Goal: Task Accomplishment & Management: Manage account settings

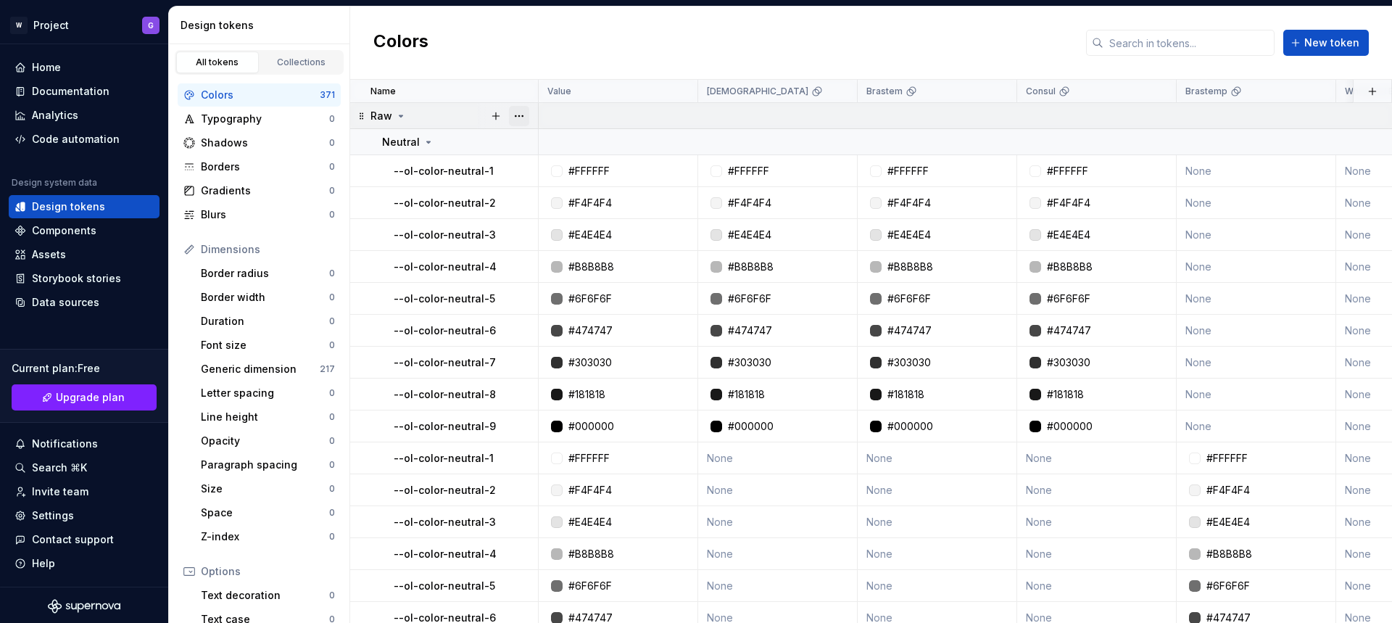
click at [520, 115] on button "button" at bounding box center [519, 116] width 20 height 20
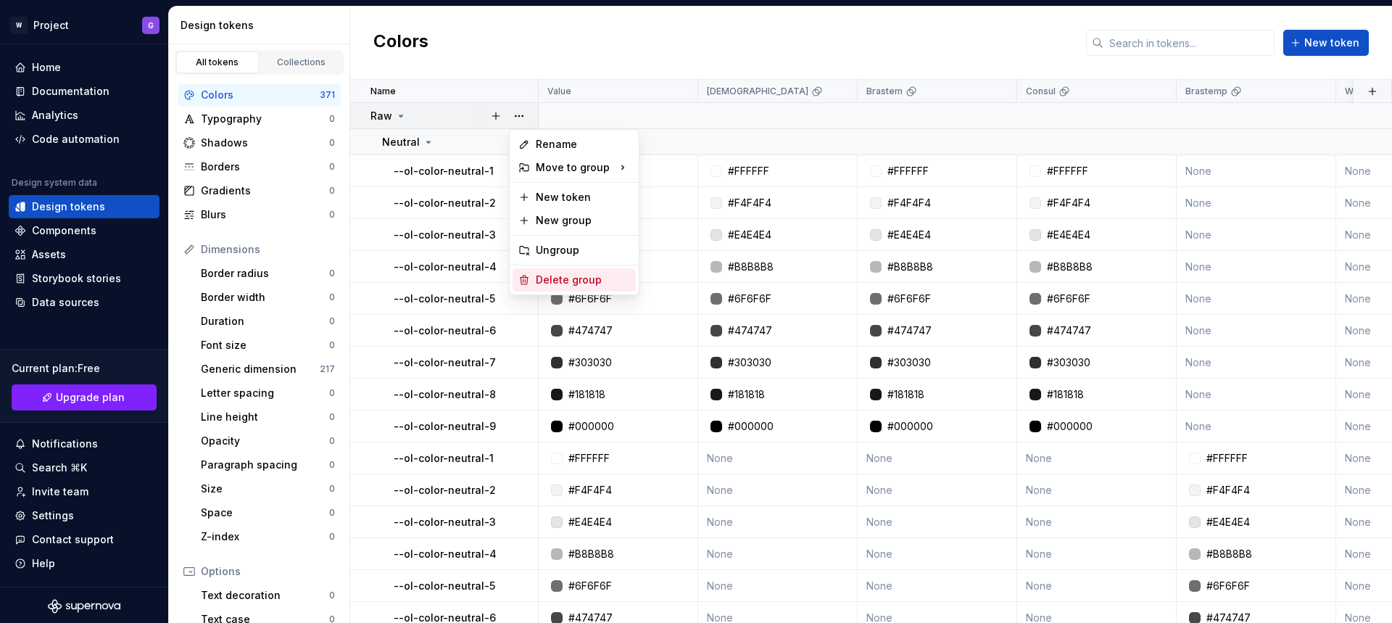
click at [556, 280] on div "Delete group" at bounding box center [583, 280] width 94 height 15
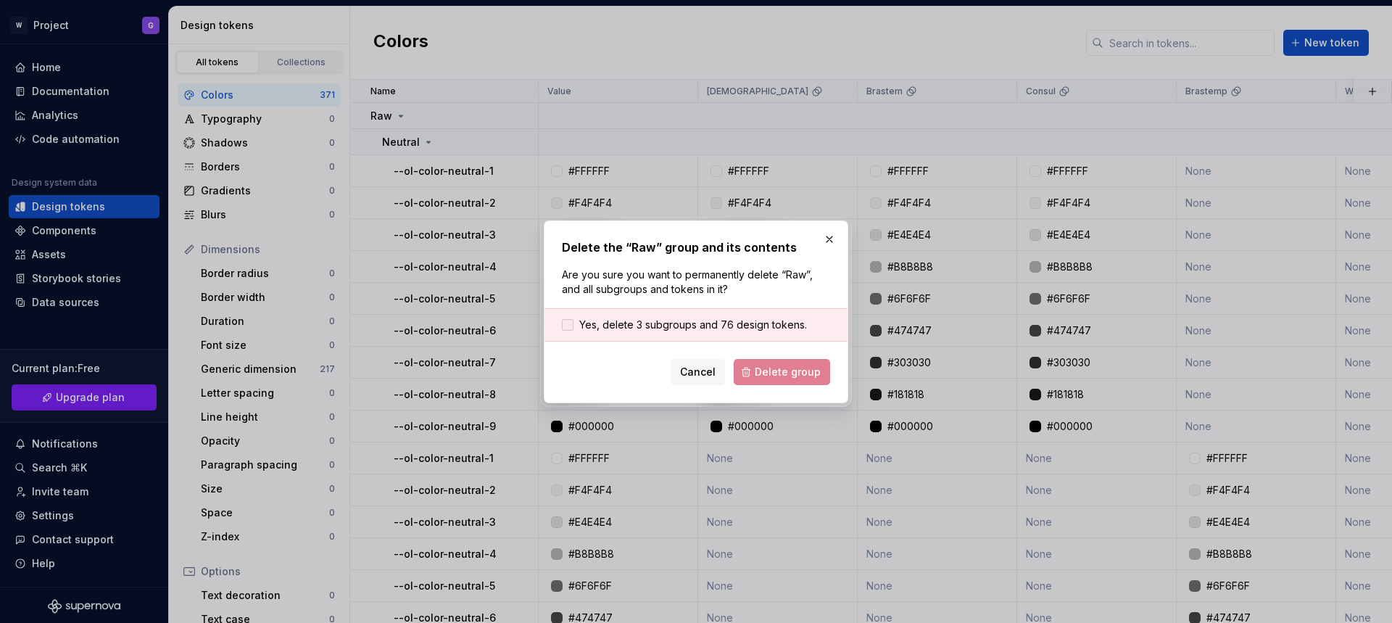
click at [572, 325] on div at bounding box center [568, 325] width 12 height 12
click at [799, 376] on span "Delete group" at bounding box center [788, 372] width 66 height 15
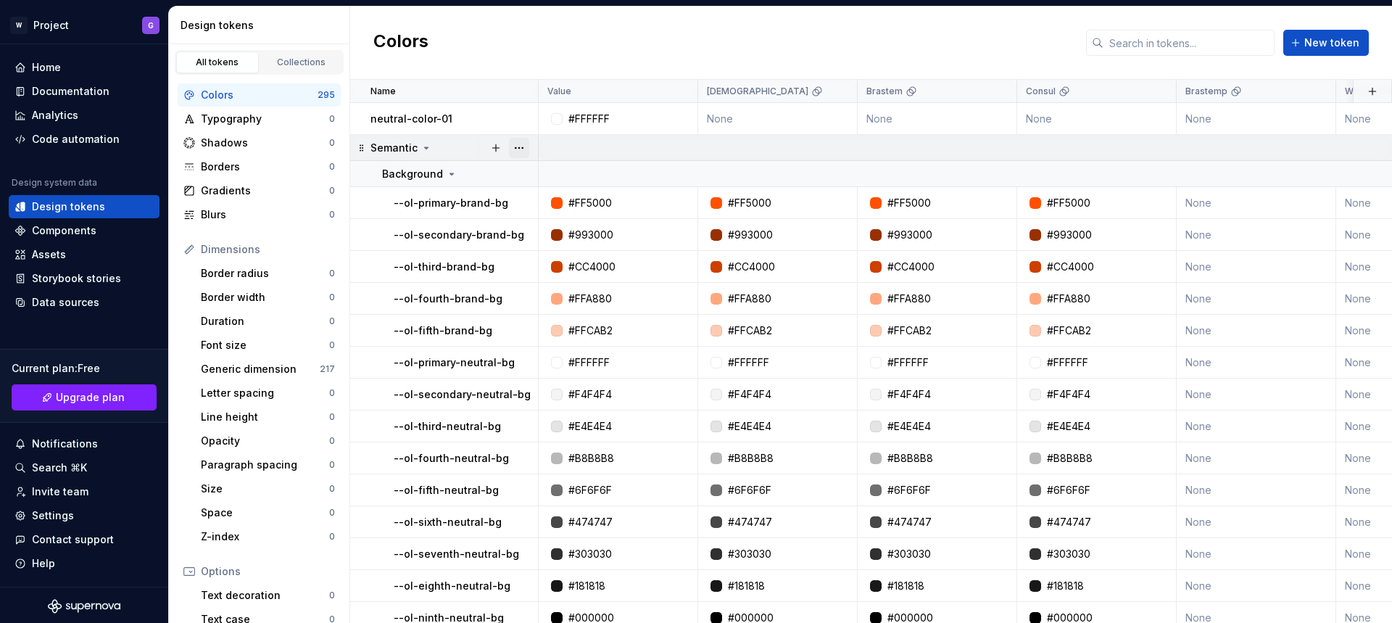
click at [521, 146] on button "button" at bounding box center [519, 148] width 20 height 20
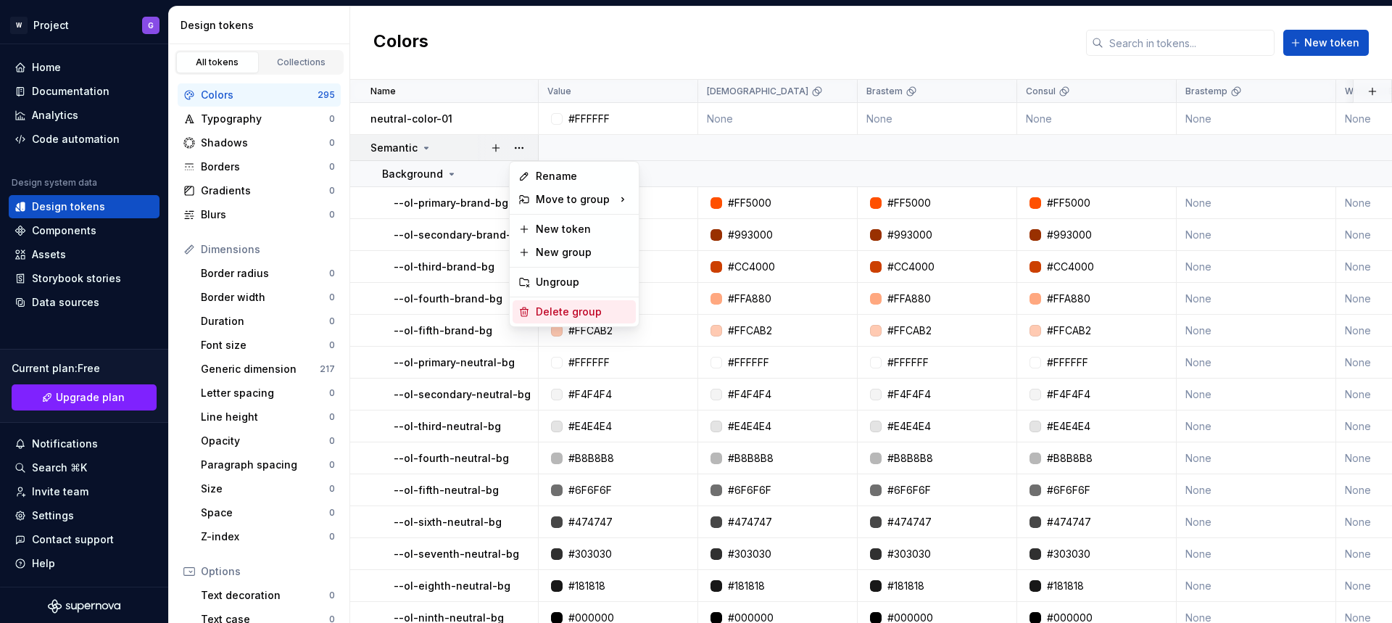
click at [574, 315] on div "Delete group" at bounding box center [583, 312] width 94 height 15
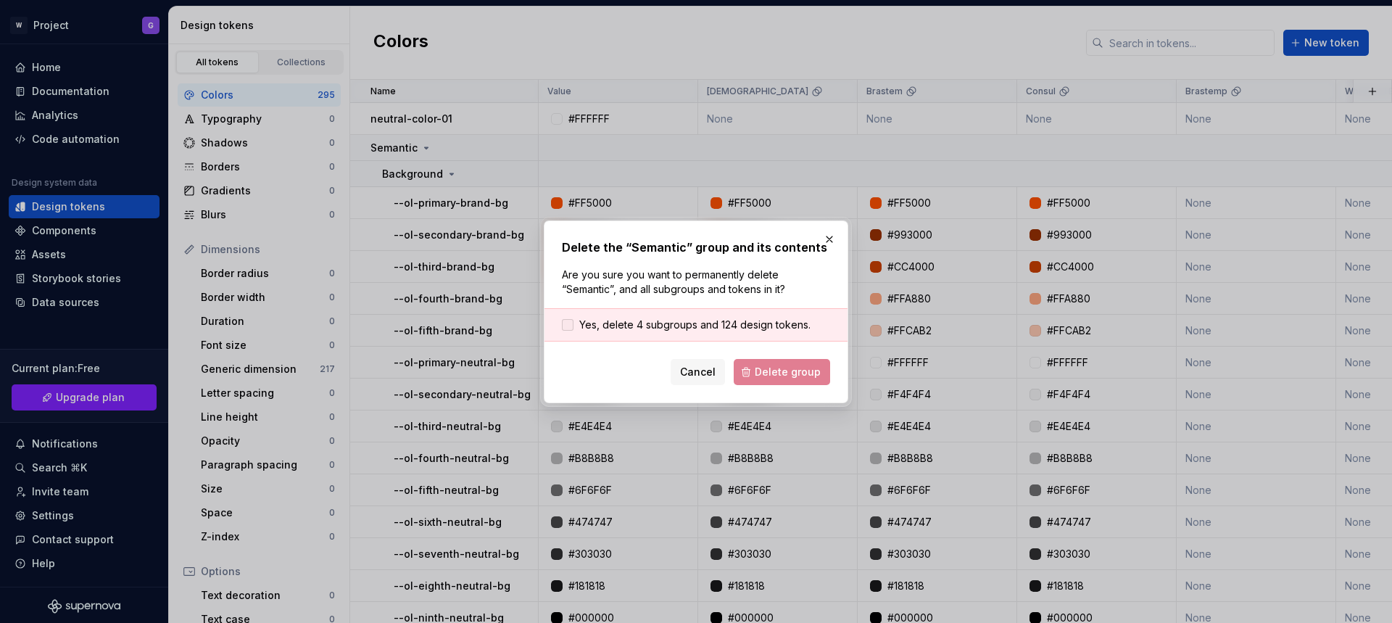
click at [574, 323] on label "Yes, delete 4 subgroups and 124 design tokens." at bounding box center [686, 325] width 249 height 15
click at [766, 368] on span "Delete group" at bounding box center [788, 372] width 66 height 15
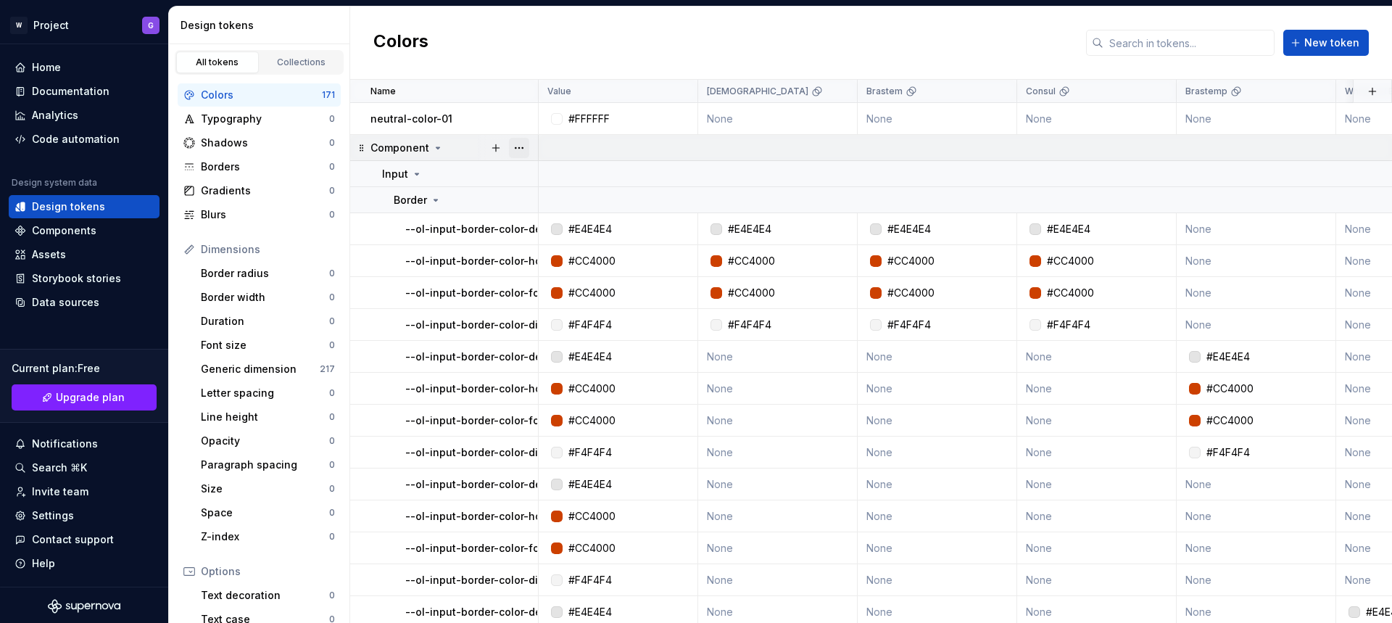
click at [516, 146] on button "button" at bounding box center [519, 148] width 20 height 20
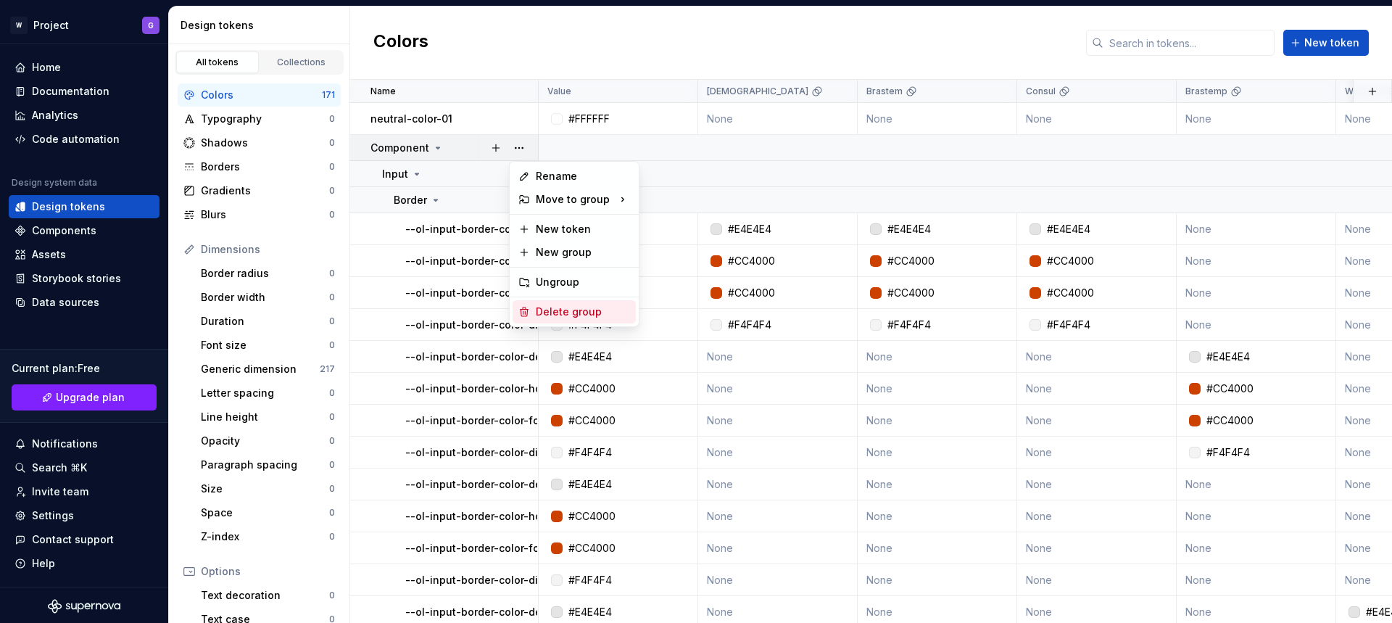
click at [577, 307] on div "Delete group" at bounding box center [583, 312] width 94 height 15
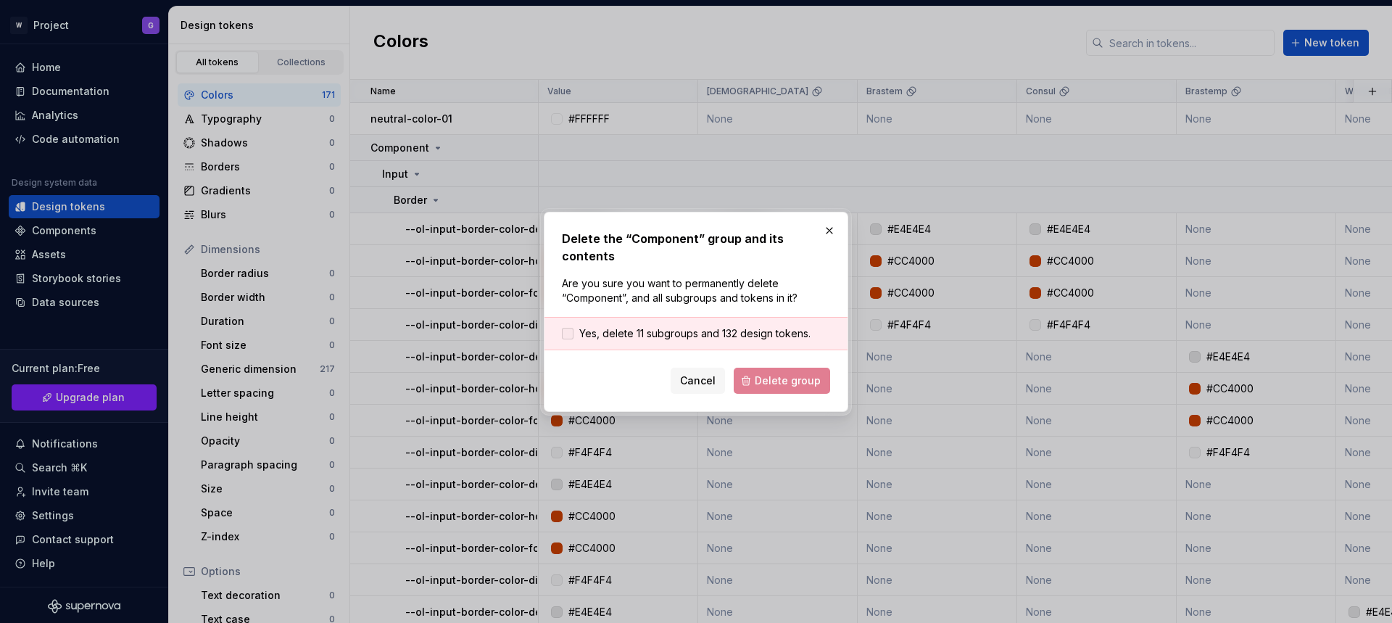
click at [662, 326] on span "Yes, delete 11 subgroups and 132 design tokens." at bounding box center [694, 333] width 231 height 15
click at [778, 374] on span "Delete group" at bounding box center [788, 381] width 66 height 15
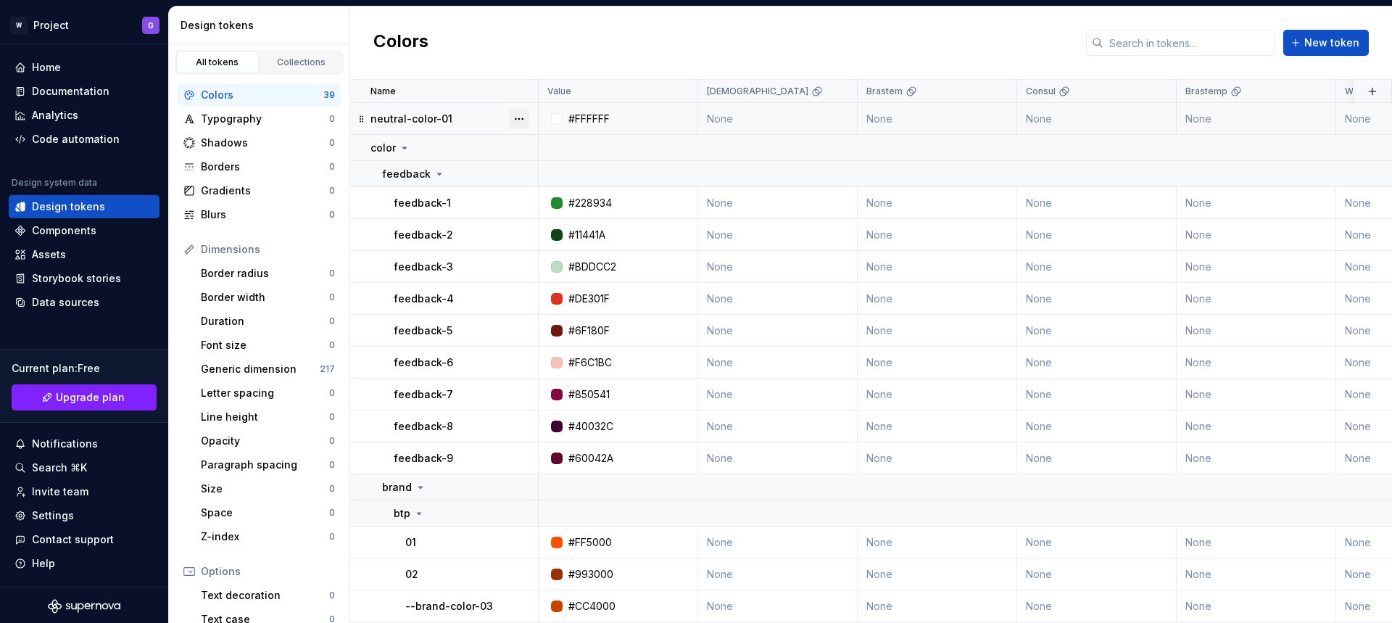
click at [517, 116] on button "button" at bounding box center [519, 119] width 20 height 20
click at [585, 202] on div "Delete token" at bounding box center [583, 200] width 94 height 15
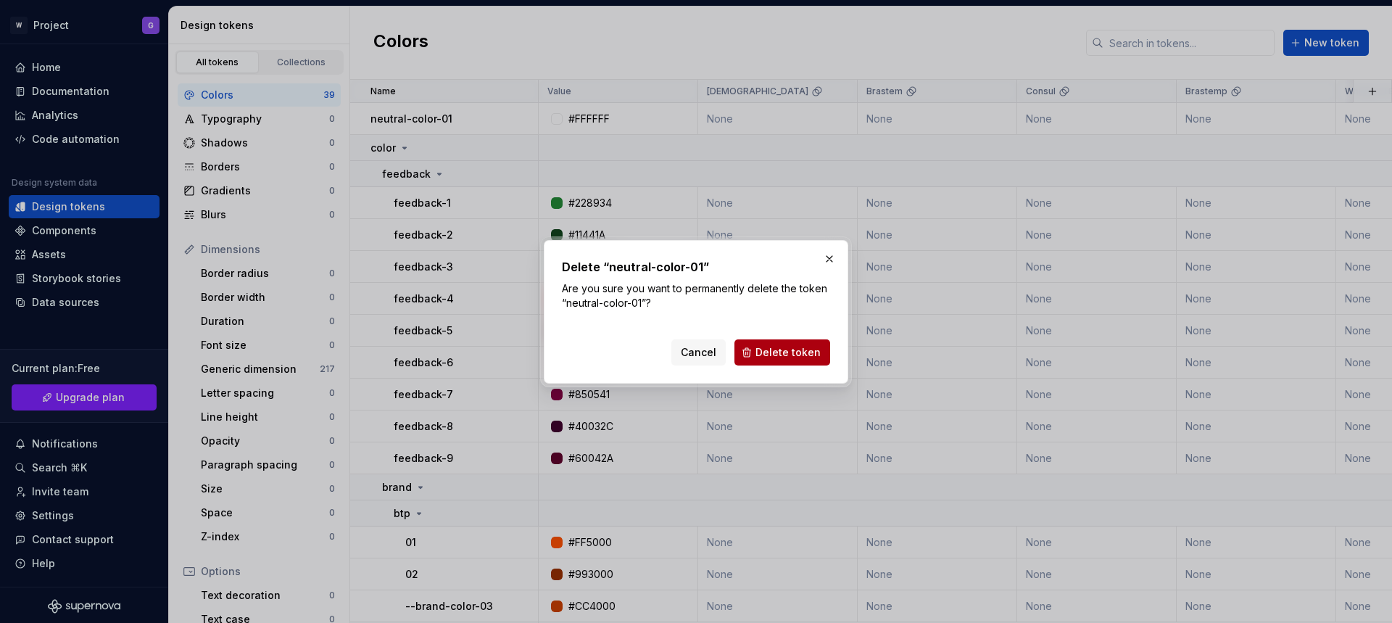
click at [770, 354] on span "Delete token" at bounding box center [788, 352] width 65 height 15
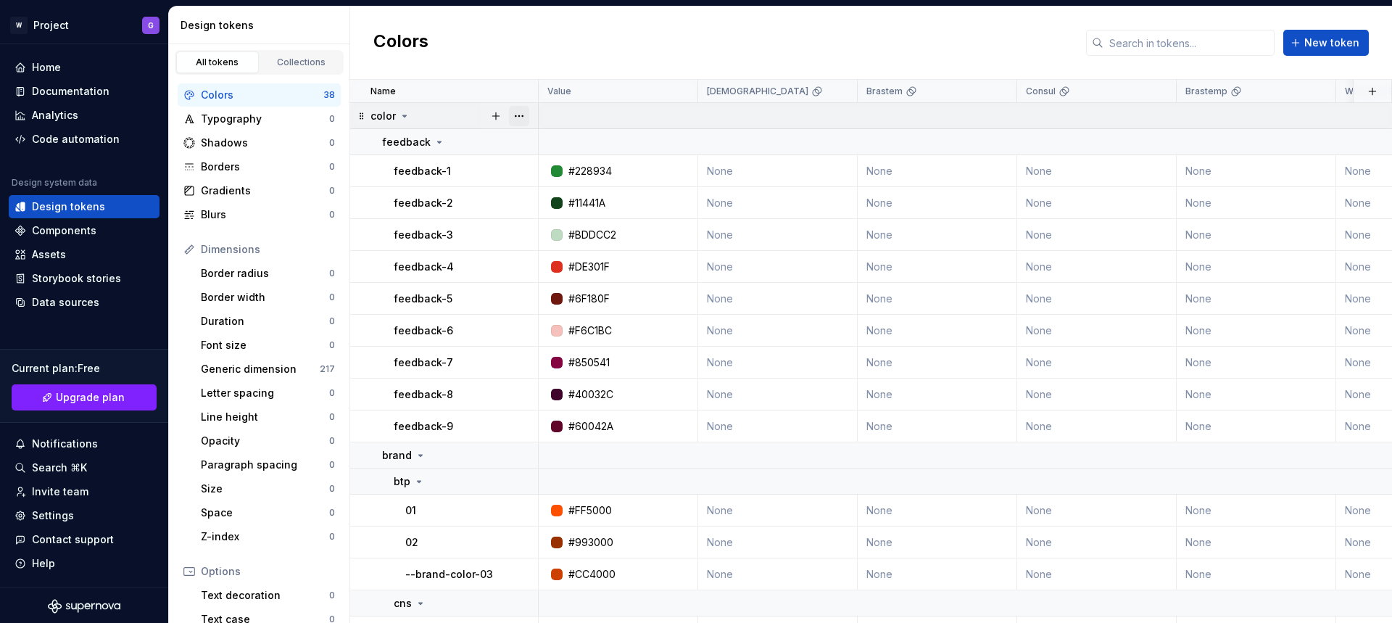
click at [513, 118] on button "button" at bounding box center [519, 116] width 20 height 20
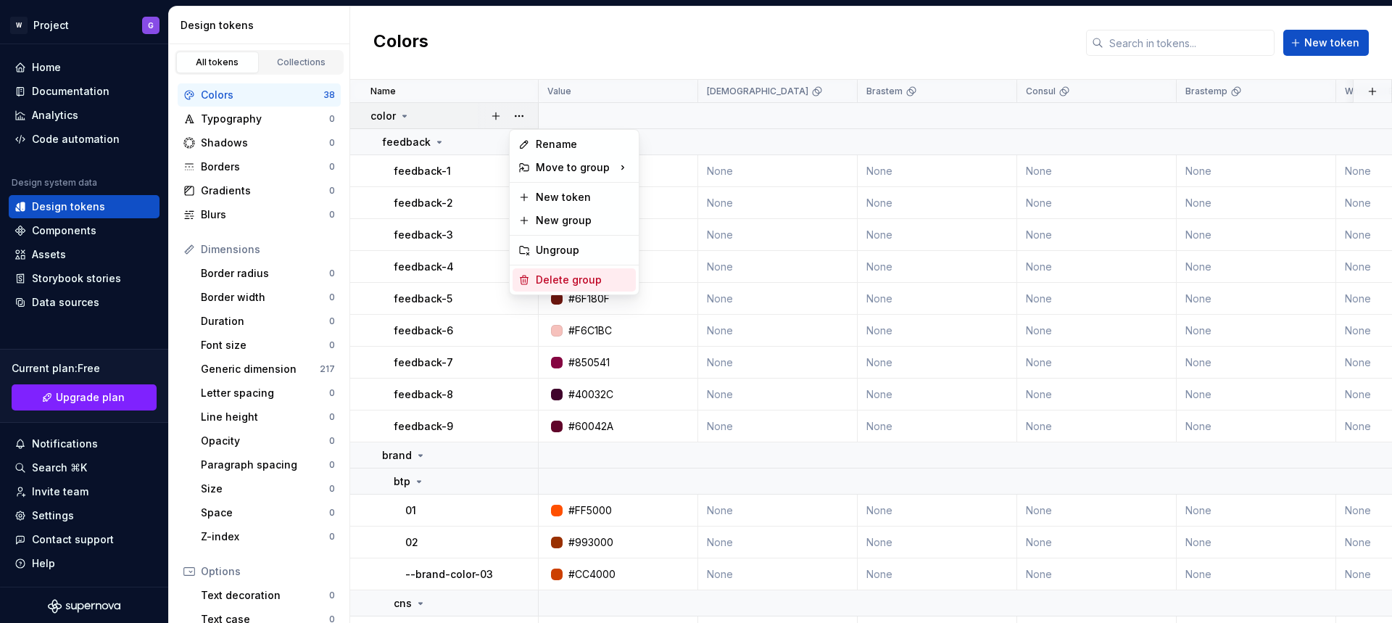
click at [579, 276] on div "Delete group" at bounding box center [583, 280] width 94 height 15
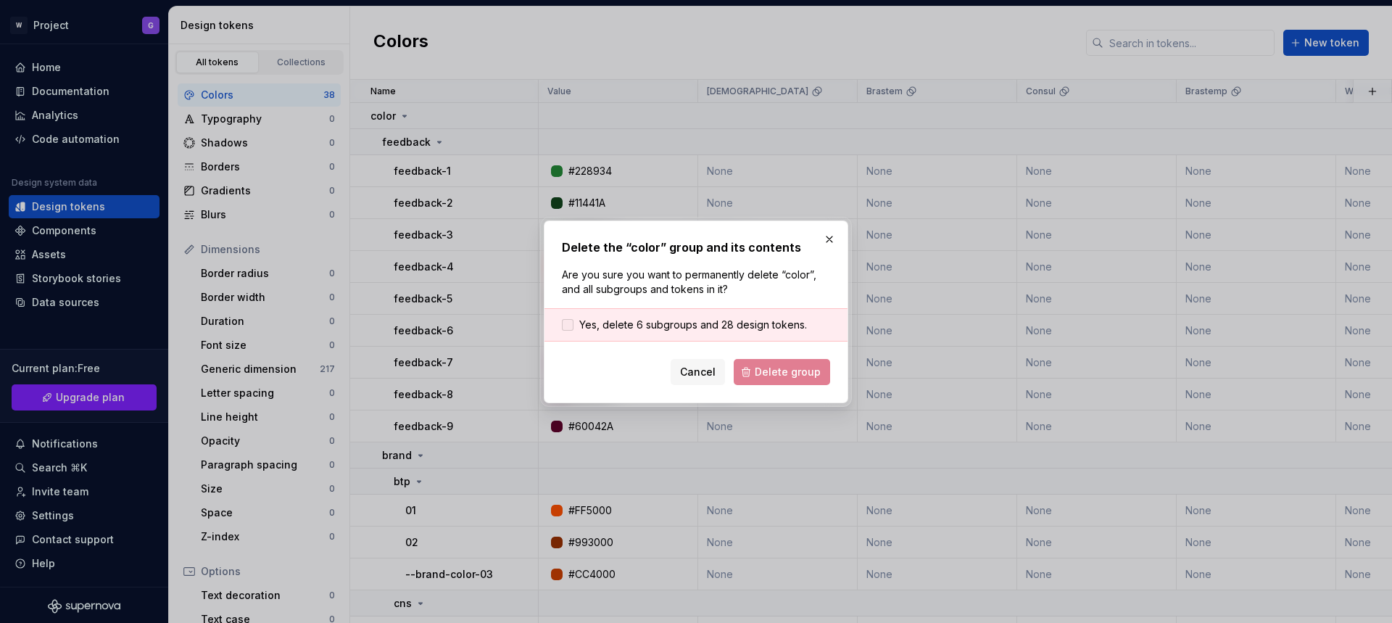
click at [605, 329] on span "Yes, delete 6 subgroups and 28 design tokens." at bounding box center [693, 325] width 228 height 15
click at [777, 374] on span "Delete group" at bounding box center [788, 372] width 66 height 15
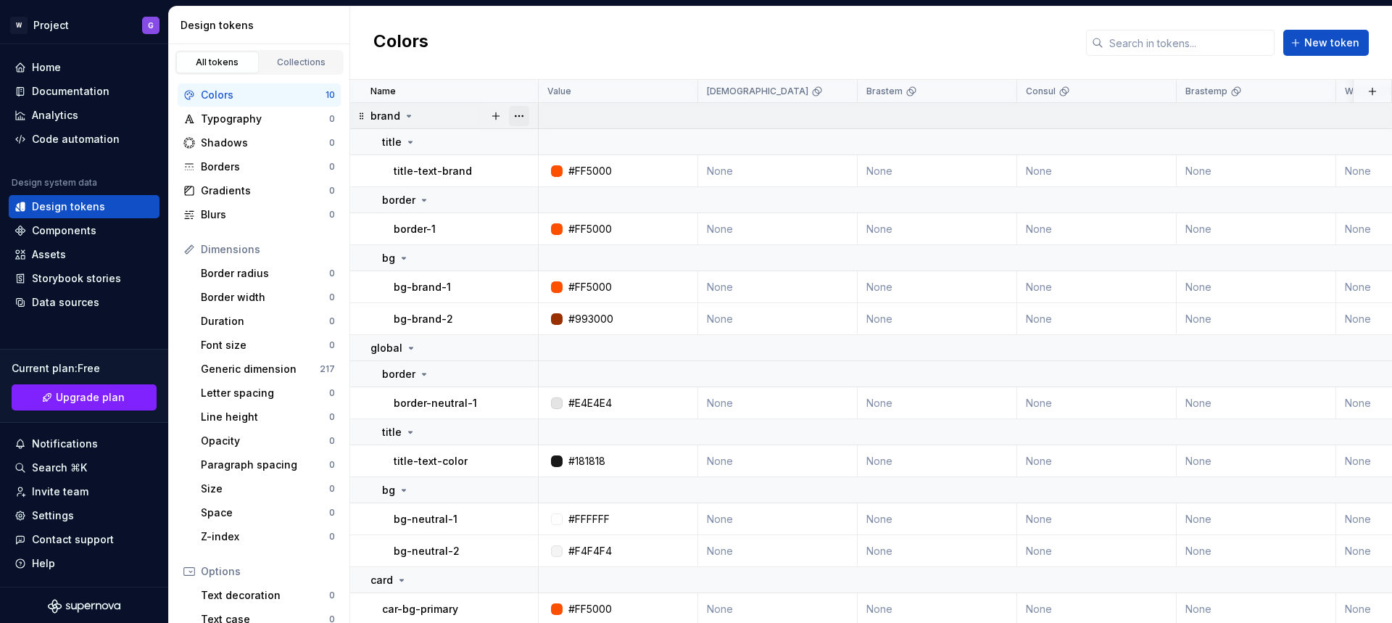
click at [521, 116] on button "button" at bounding box center [519, 116] width 20 height 20
click at [566, 279] on div "Delete group" at bounding box center [583, 280] width 94 height 15
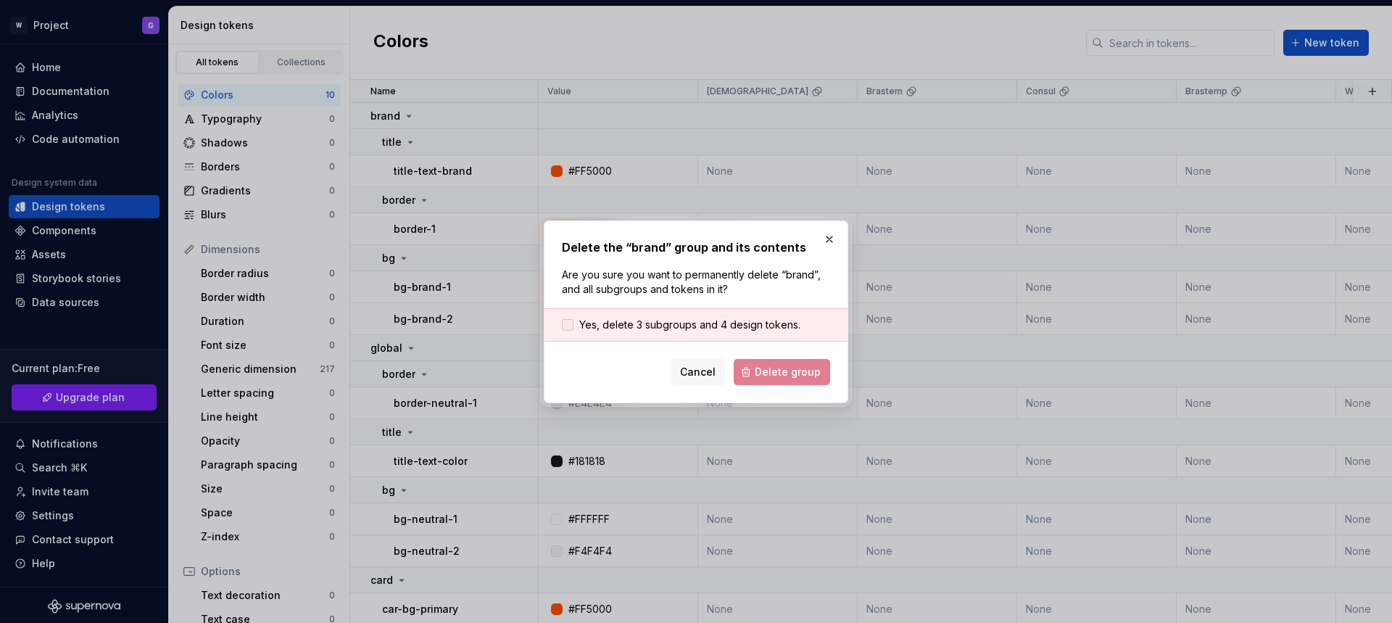
click at [574, 323] on label "Yes, delete 3 subgroups and 4 design tokens." at bounding box center [681, 325] width 239 height 15
click at [769, 371] on span "Delete group" at bounding box center [788, 372] width 66 height 15
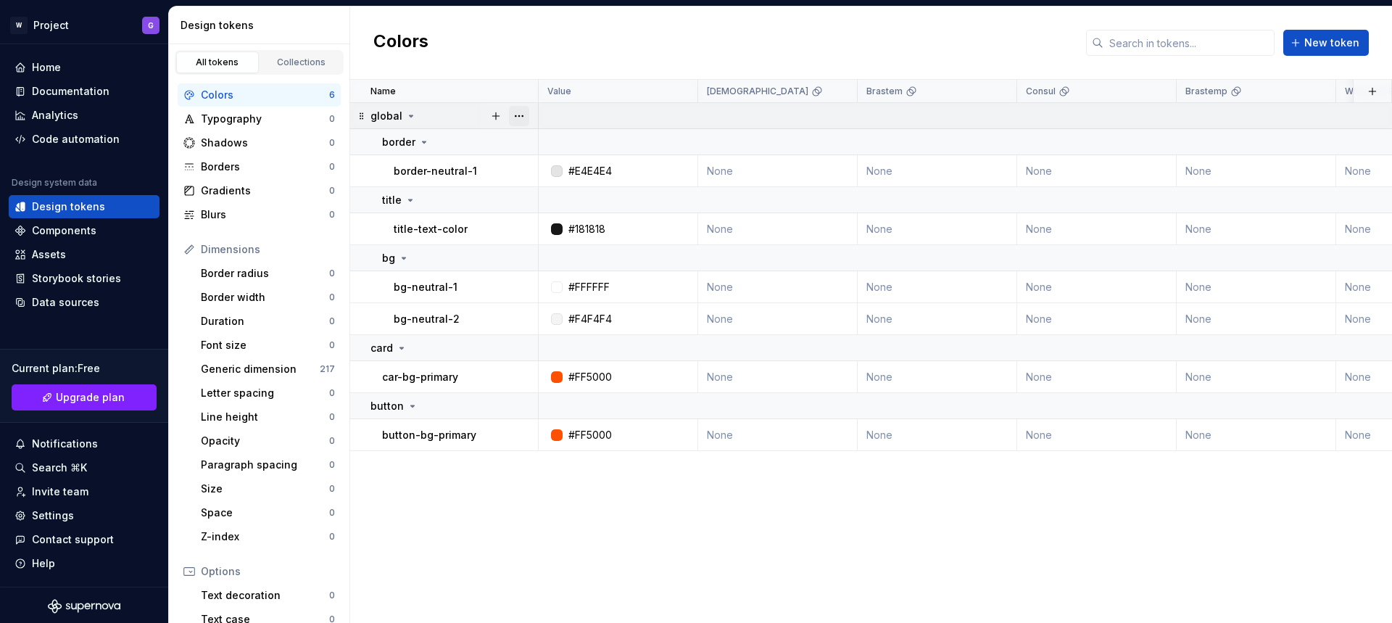
click at [519, 114] on button "button" at bounding box center [519, 116] width 20 height 20
click at [569, 279] on div "Delete group" at bounding box center [583, 280] width 94 height 15
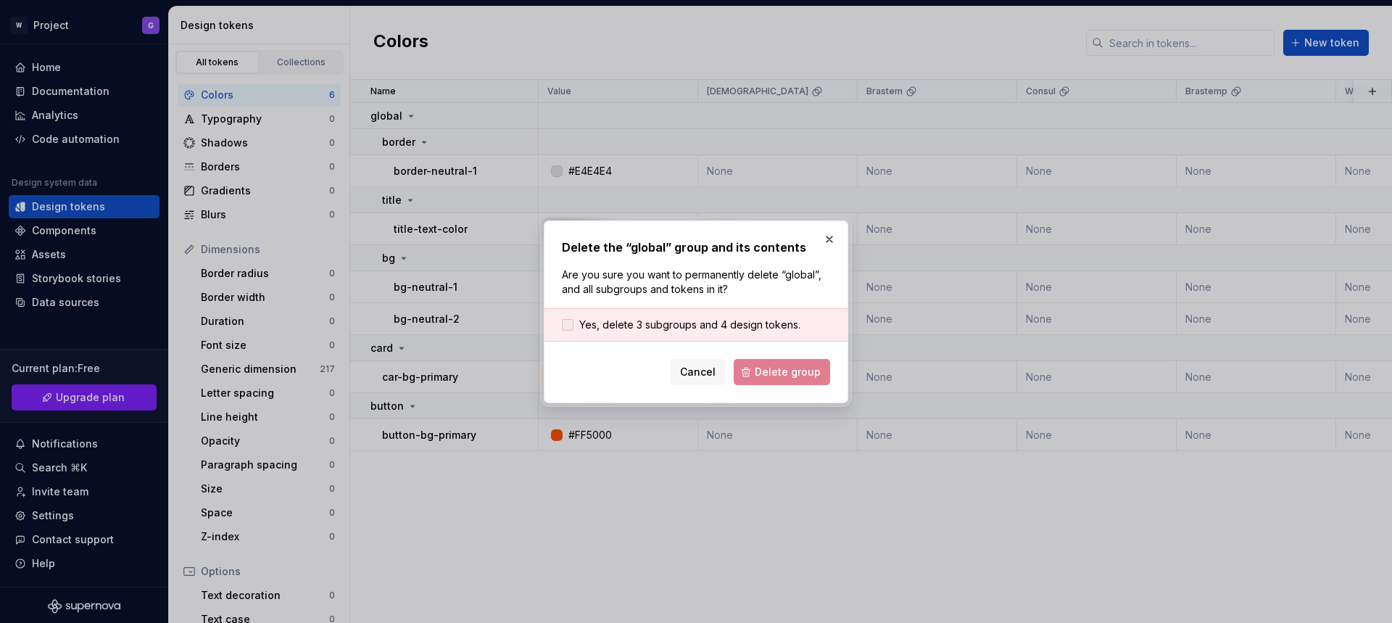
click at [636, 328] on span "Yes, delete 3 subgroups and 4 design tokens." at bounding box center [689, 325] width 221 height 15
drag, startPoint x: 770, startPoint y: 365, endPoint x: 799, endPoint y: 323, distance: 50.5
click at [770, 365] on span "Delete group" at bounding box center [788, 372] width 66 height 15
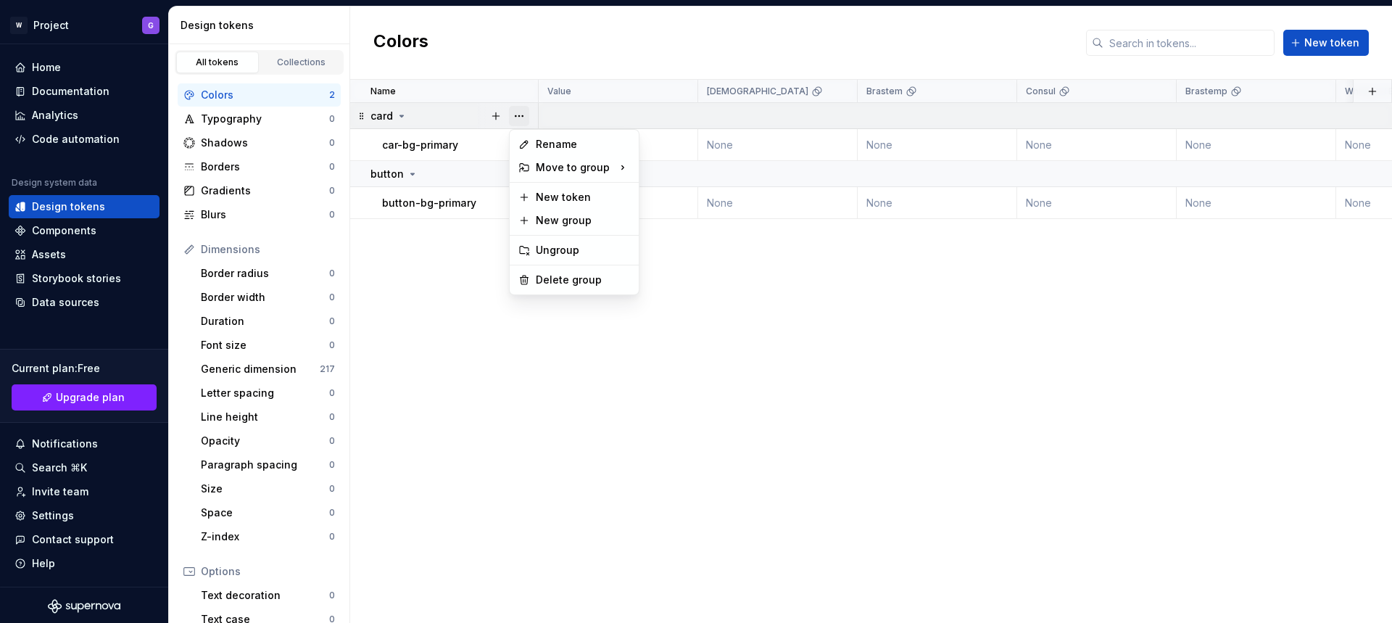
click at [516, 112] on button "button" at bounding box center [519, 116] width 20 height 20
click at [572, 278] on div "Delete group" at bounding box center [583, 280] width 94 height 15
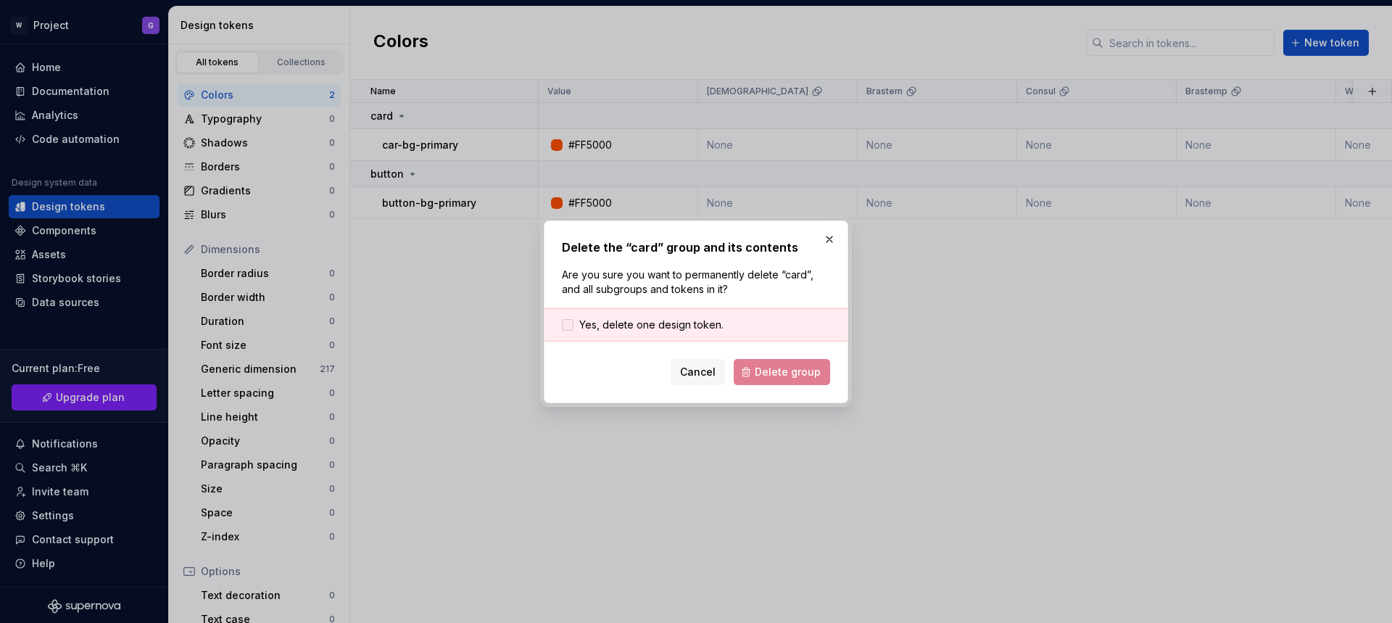
click at [654, 326] on span "Yes, delete one design token." at bounding box center [651, 325] width 144 height 15
click at [774, 376] on span "Delete group" at bounding box center [788, 372] width 66 height 15
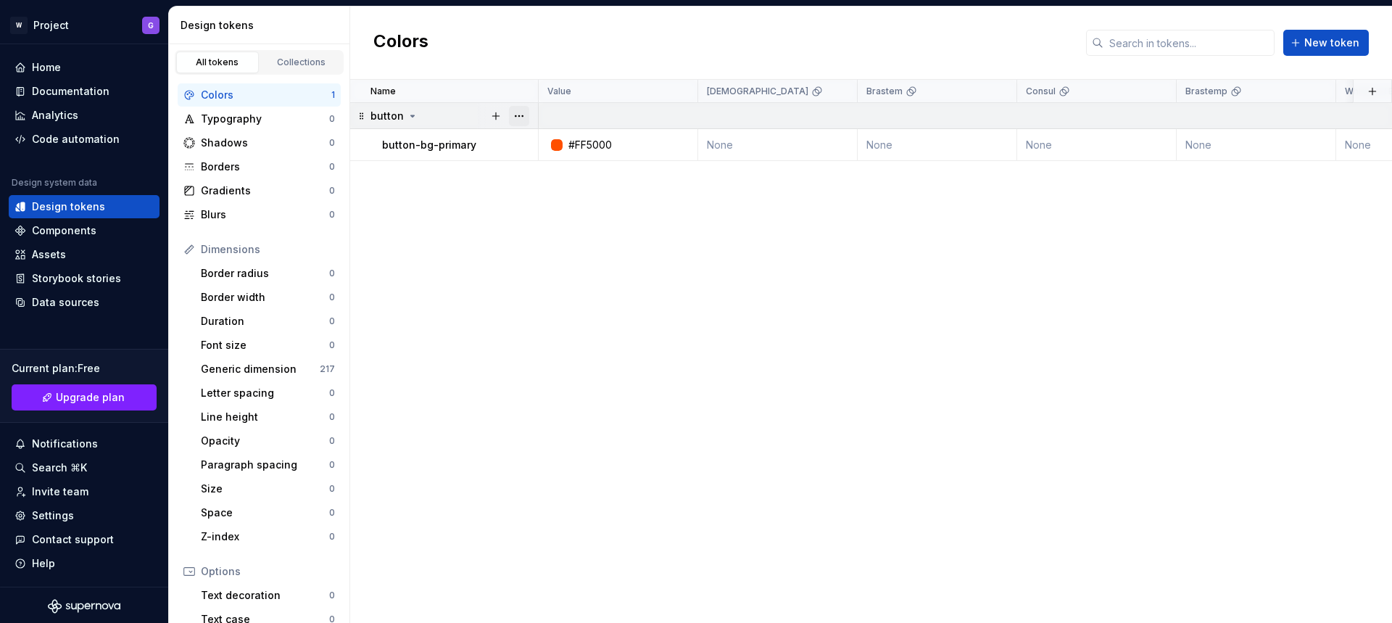
click at [517, 113] on button "button" at bounding box center [519, 116] width 20 height 20
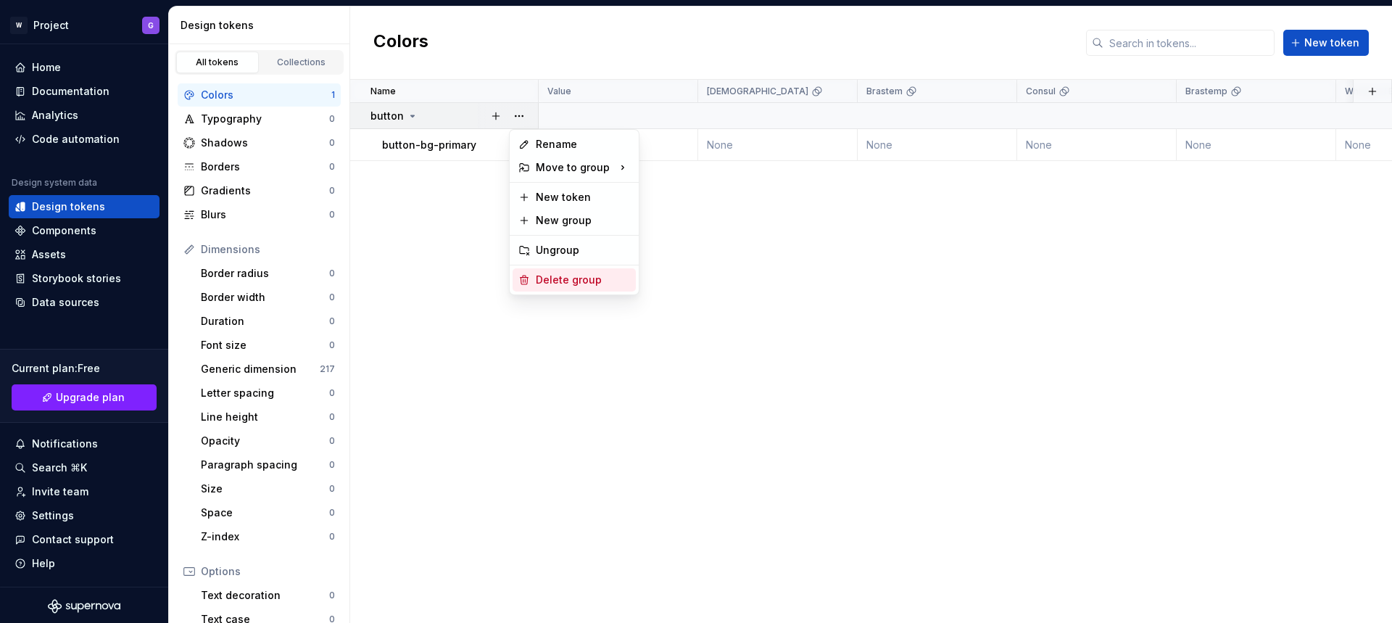
click at [572, 280] on div "Delete group" at bounding box center [583, 280] width 94 height 15
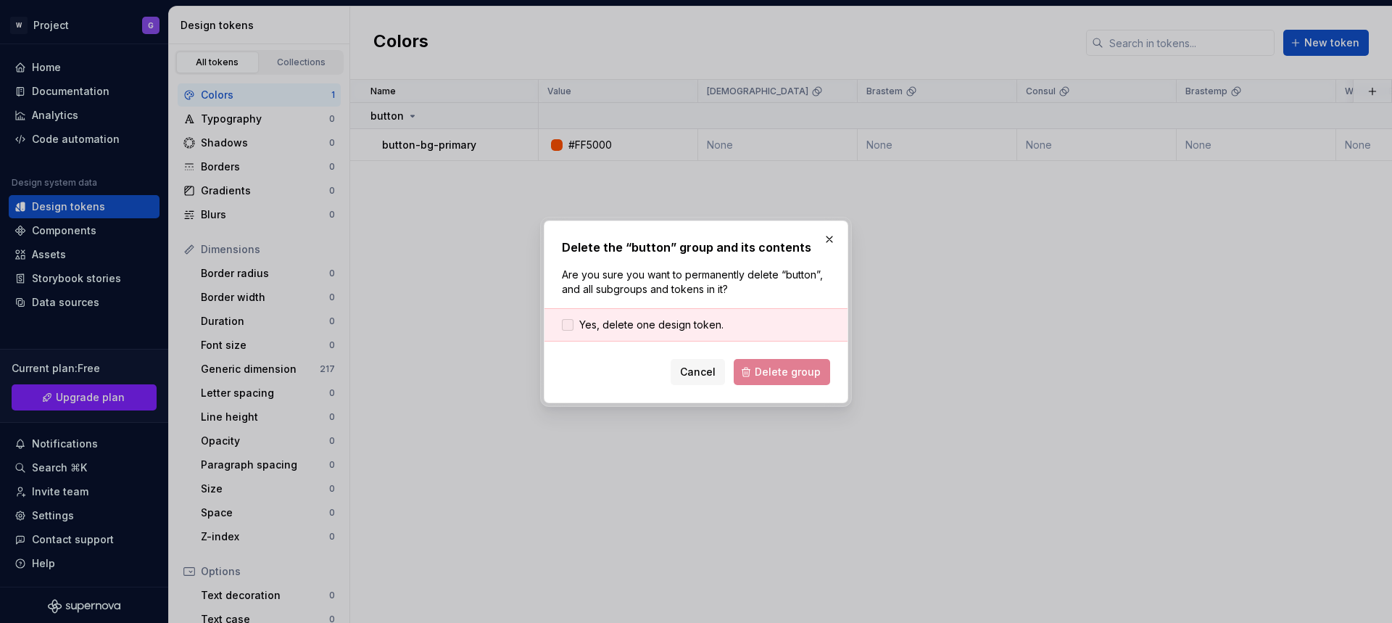
click at [652, 325] on span "Yes, delete one design token." at bounding box center [651, 325] width 144 height 15
click at [781, 374] on span "Delete group" at bounding box center [788, 372] width 66 height 15
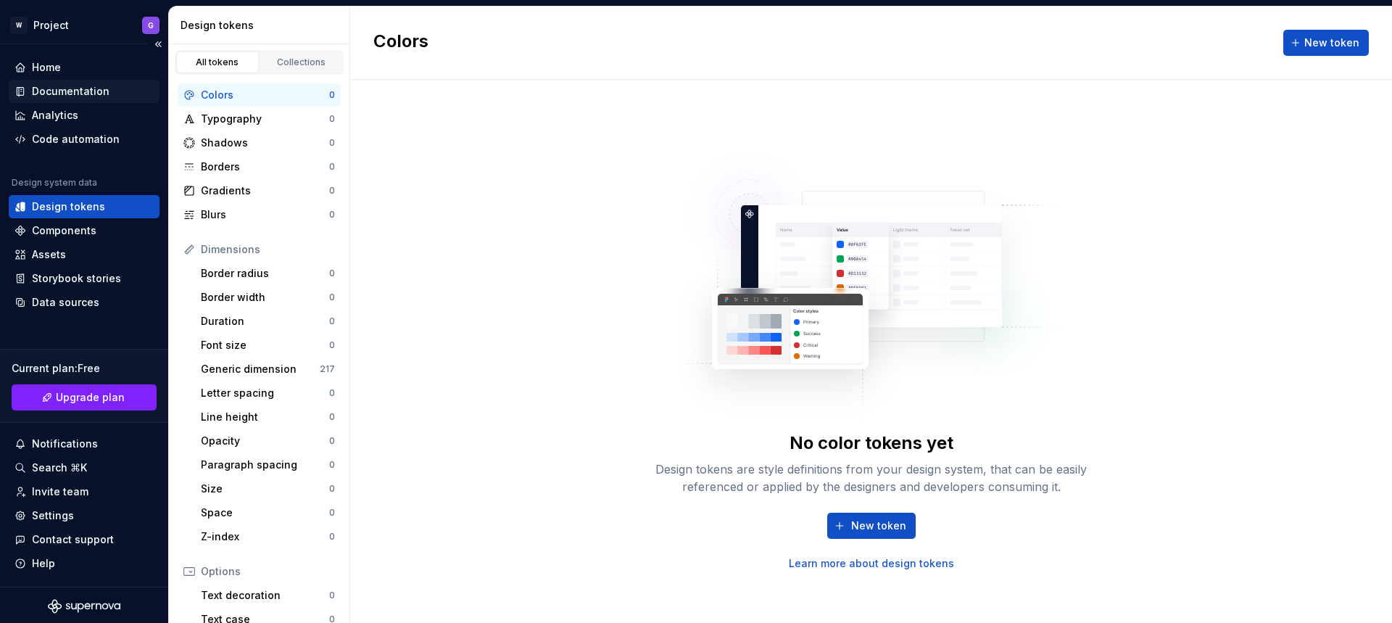
click at [70, 91] on div "Documentation" at bounding box center [71, 91] width 78 height 15
click at [65, 22] on html "W Project G Home Documentation Analytics Code automation Design system data Des…" at bounding box center [696, 311] width 1392 height 623
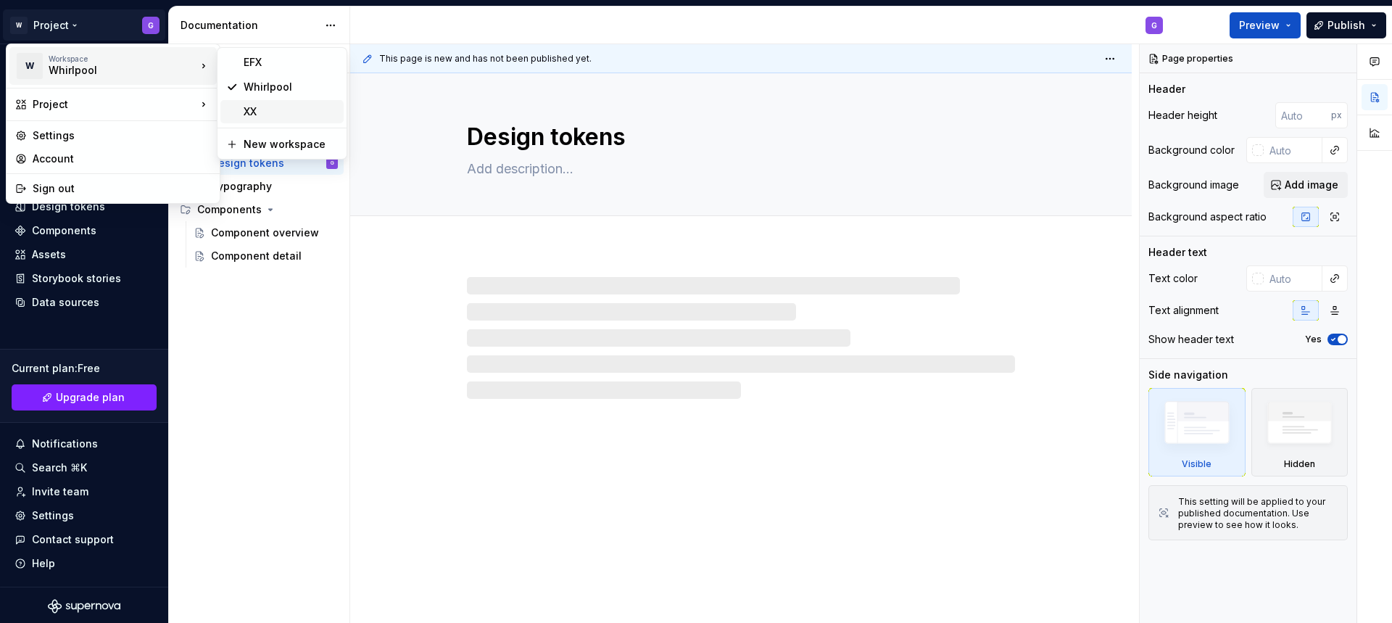
click at [268, 111] on div "XX" at bounding box center [291, 111] width 94 height 15
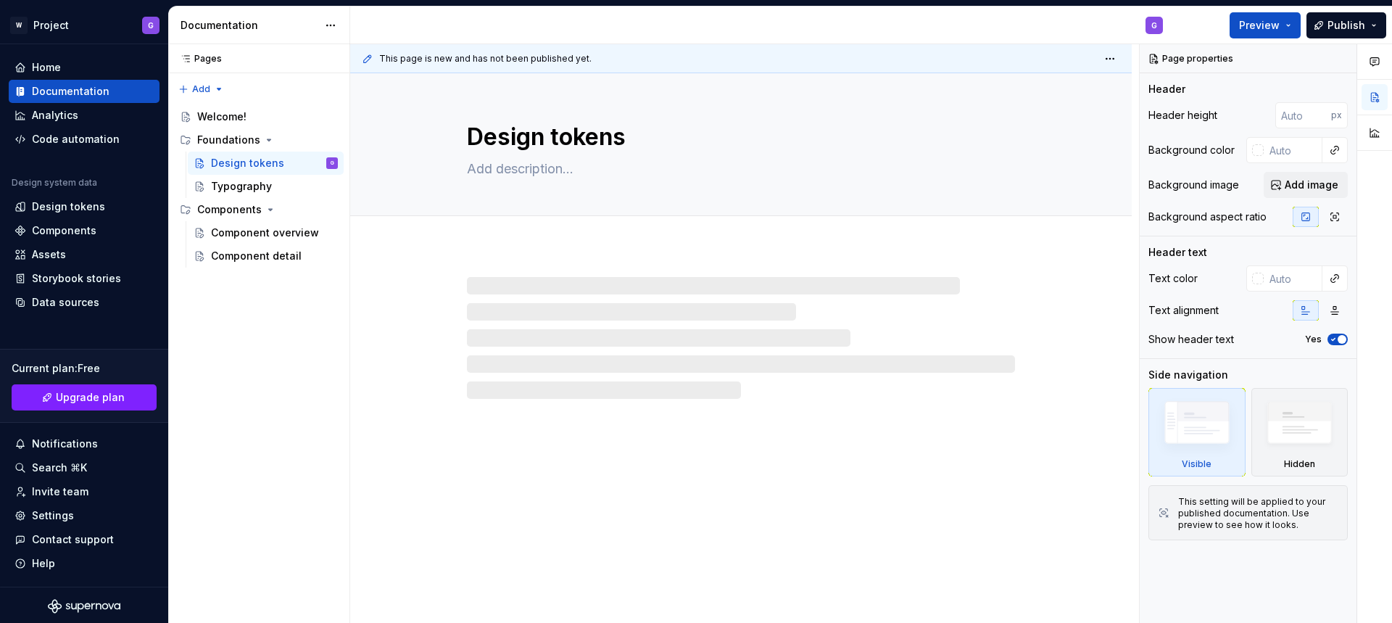
type textarea "*"
